Goal: Transaction & Acquisition: Subscribe to service/newsletter

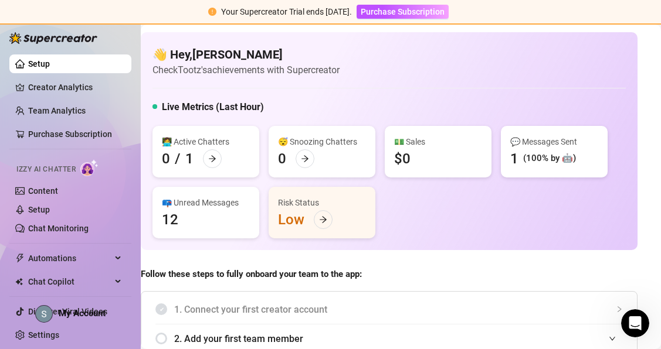
scroll to position [0, 12]
click at [53, 170] on span "Izzy AI Chatter" at bounding box center [45, 169] width 59 height 11
click at [47, 188] on link "Content" at bounding box center [43, 190] width 30 height 9
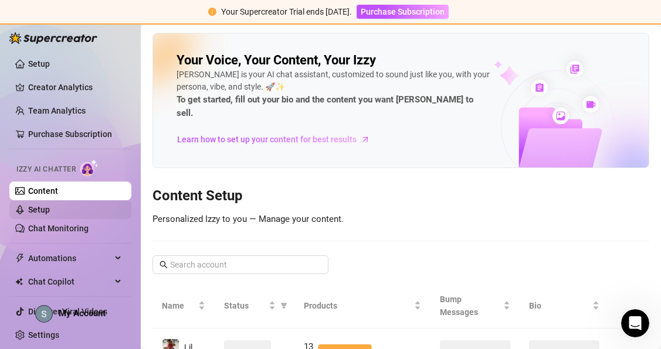
click at [46, 207] on link "Setup" at bounding box center [39, 209] width 22 height 9
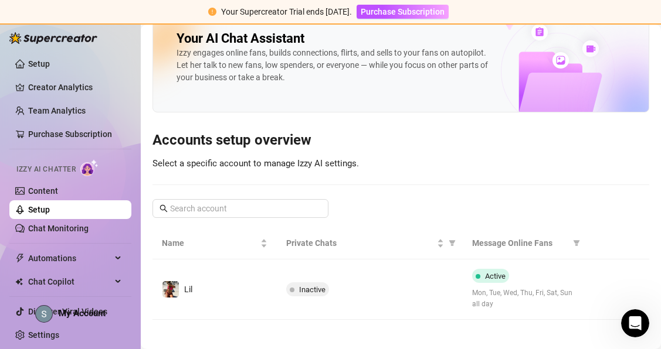
scroll to position [28, 0]
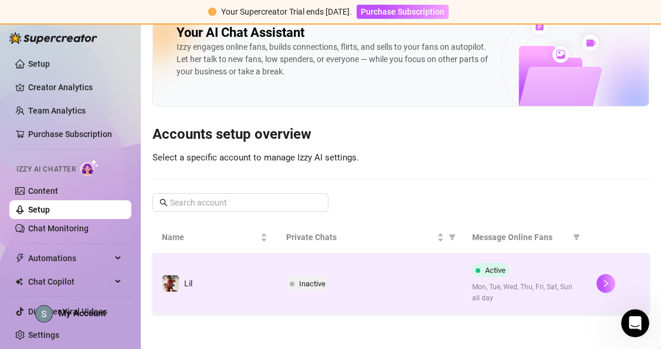
click at [290, 278] on span at bounding box center [292, 284] width 5 height 14
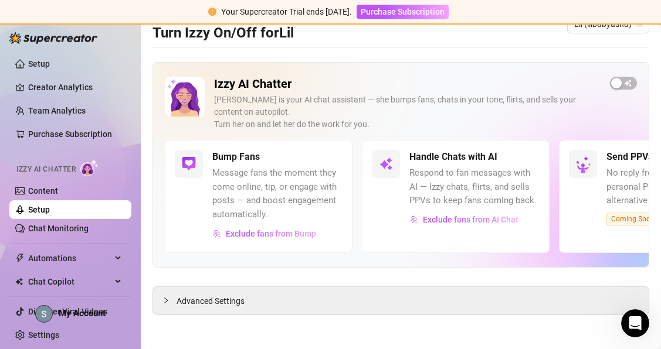
click at [609, 86] on div "Izzy AI Chatter [PERSON_NAME] is your AI chat assistant — she bumps fans, chats…" at bounding box center [401, 108] width 472 height 63
click at [620, 86] on div "button" at bounding box center [616, 83] width 11 height 11
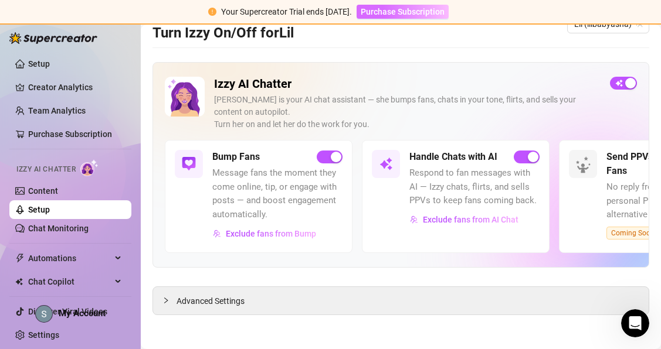
click at [376, 12] on span "Purchase Subscription" at bounding box center [402, 11] width 84 height 9
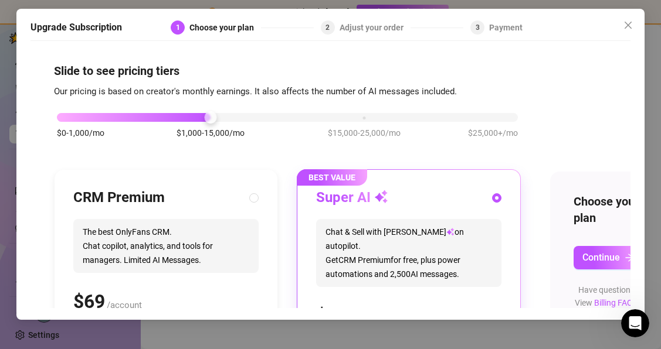
click at [368, 210] on div "Super AI Chat & Sell with Izzy on autopilot. Get CRM Premium for free, plus pow…" at bounding box center [408, 259] width 185 height 141
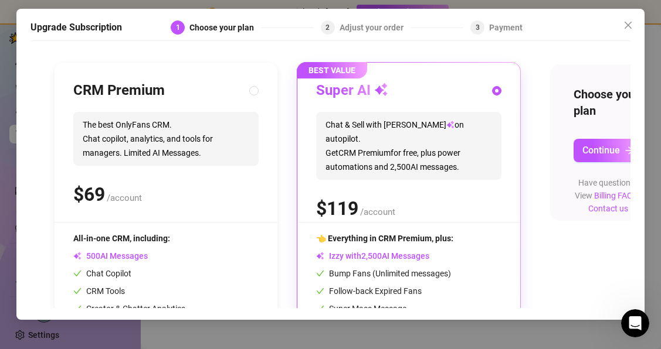
scroll to position [8, 0]
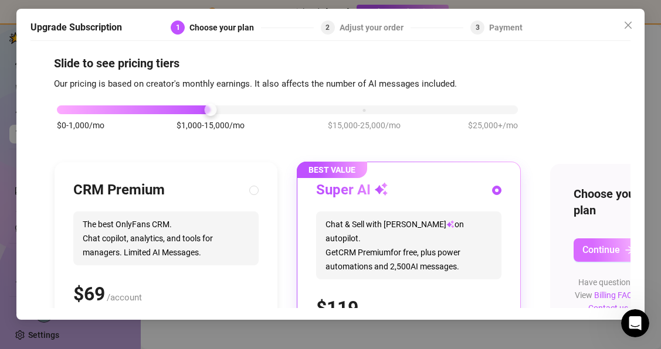
click at [598, 254] on span "Continue" at bounding box center [601, 249] width 38 height 11
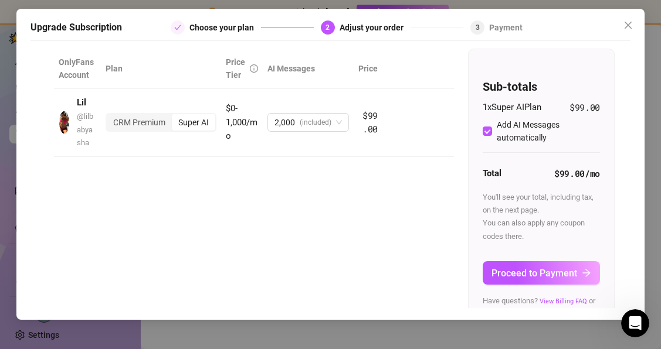
scroll to position [62, 0]
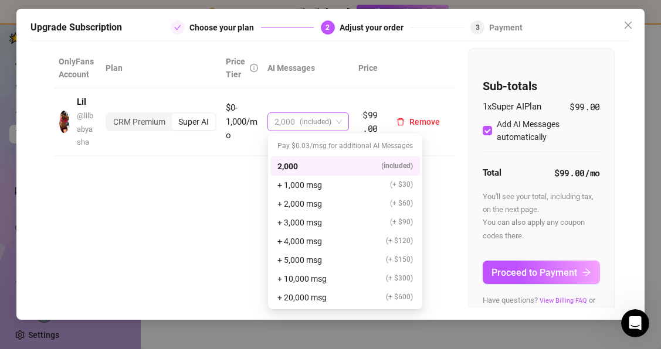
click at [343, 124] on div "2,000 (included)" at bounding box center [307, 122] width 81 height 19
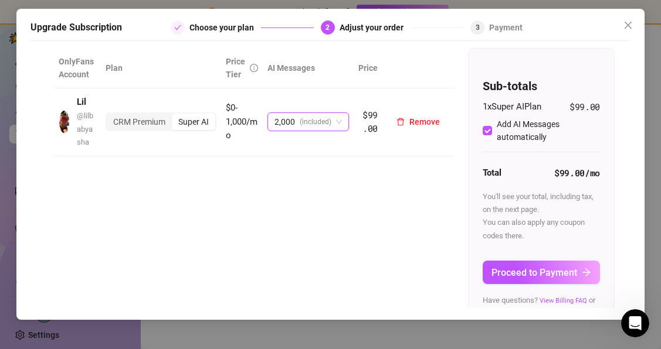
click at [343, 124] on div "2,000 (included)" at bounding box center [307, 122] width 81 height 19
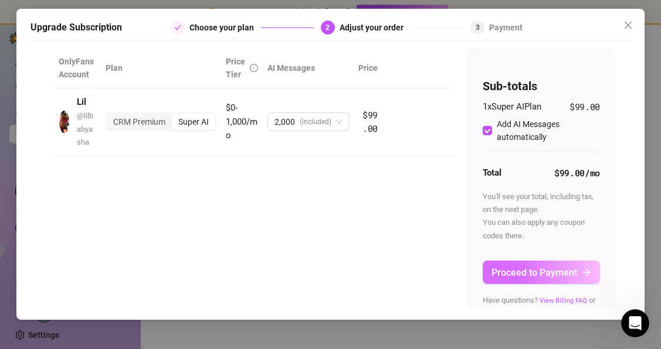
click at [512, 271] on span "Proceed to Payment" at bounding box center [534, 272] width 86 height 11
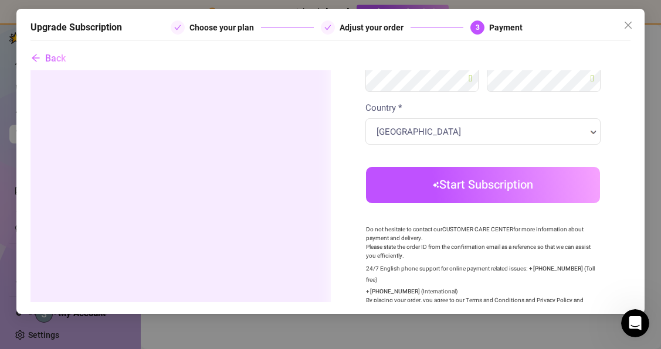
scroll to position [345, 0]
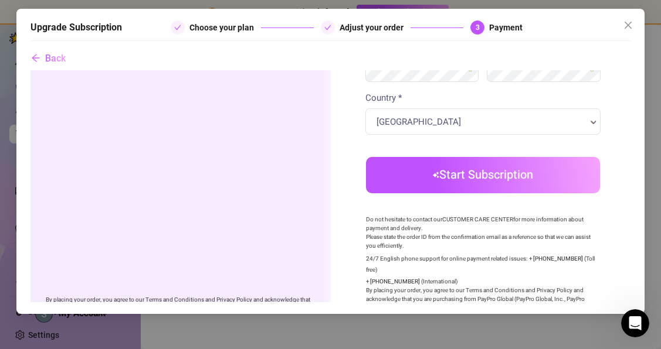
click at [424, 188] on button "Start Subscription" at bounding box center [483, 175] width 234 height 36
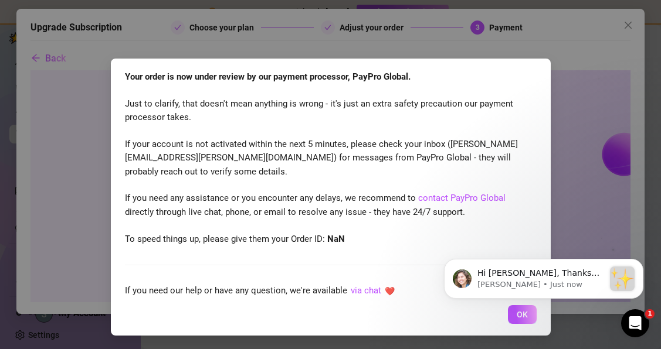
scroll to position [0, 0]
click at [641, 264] on icon "Dismiss notification" at bounding box center [640, 263] width 6 height 6
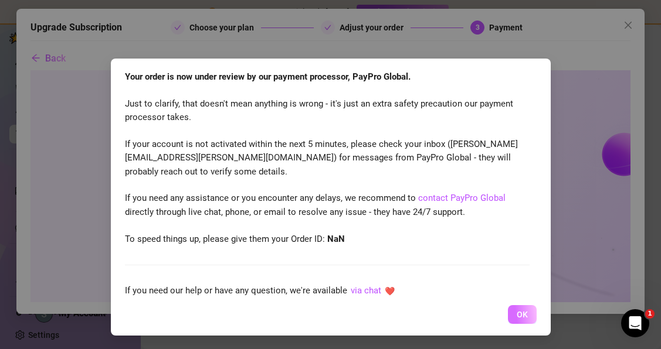
click at [523, 317] on span "OK" at bounding box center [521, 314] width 11 height 9
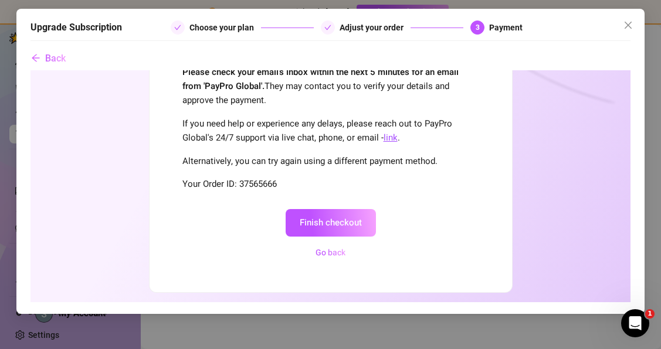
scroll to position [203, 0]
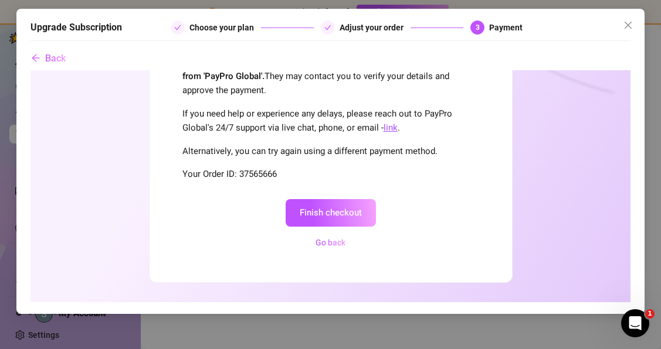
click at [346, 208] on button "Finish checkout" at bounding box center [330, 213] width 90 height 28
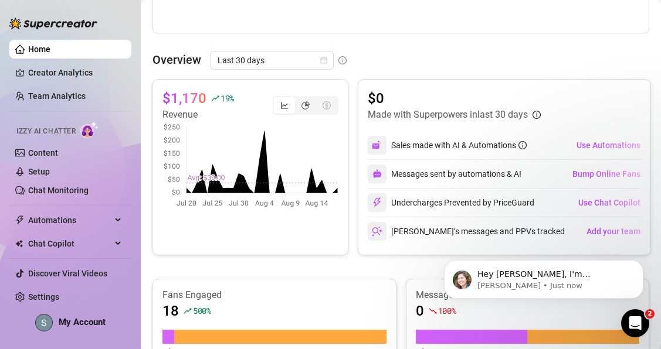
scroll to position [464, 1]
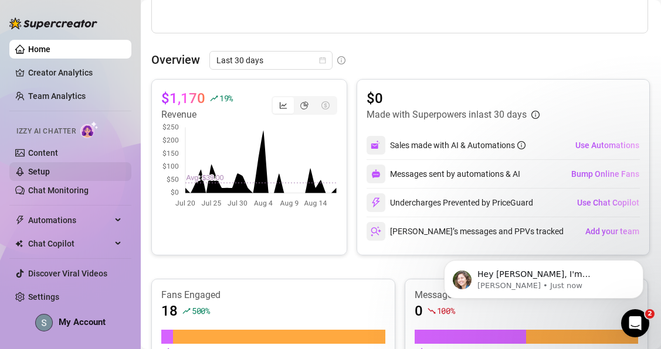
click at [45, 172] on link "Setup" at bounding box center [39, 171] width 22 height 9
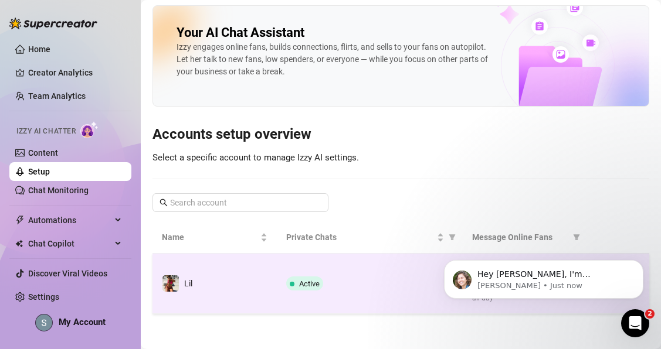
click at [375, 284] on div "Active" at bounding box center [370, 284] width 168 height 14
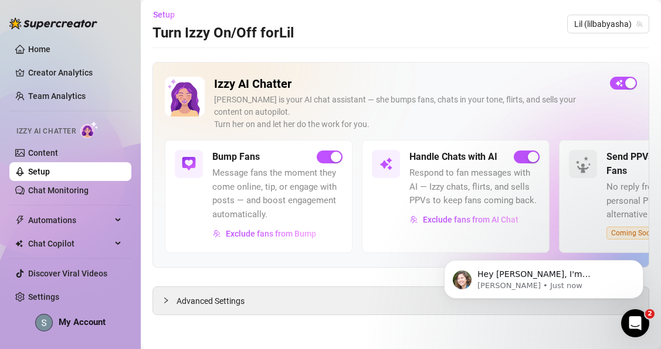
scroll to position [4, 0]
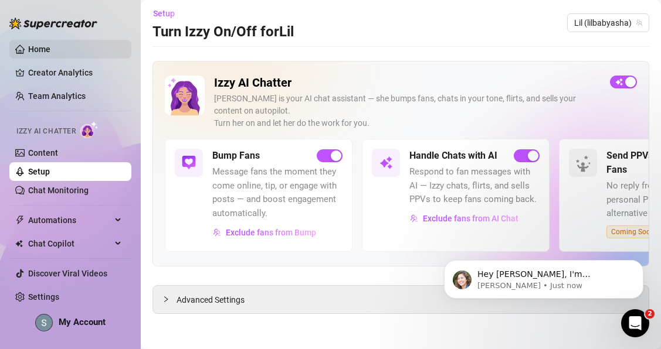
click at [50, 51] on link "Home" at bounding box center [39, 49] width 22 height 9
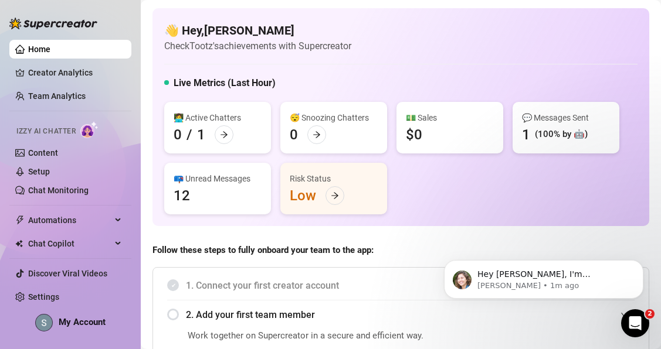
scroll to position [986, 0]
